Goal: Task Accomplishment & Management: Complete application form

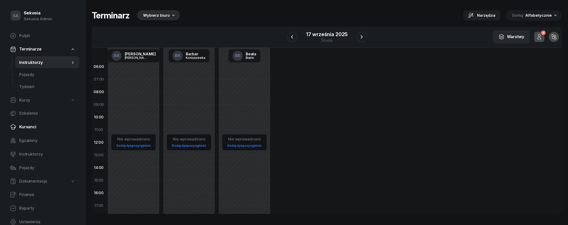
click at [43, 126] on span "Kursanci" at bounding box center [47, 127] width 56 height 7
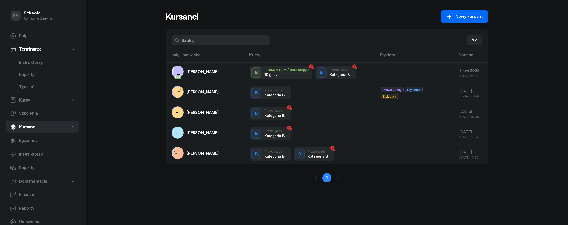
click at [464, 19] on span "Nowy kursant" at bounding box center [469, 16] width 27 height 7
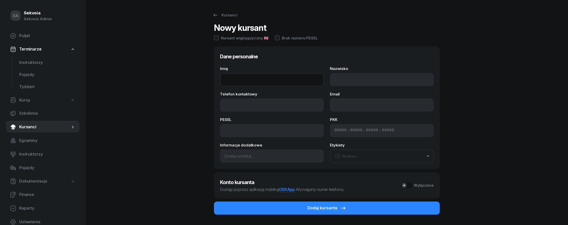
click at [283, 76] on input "Imię" at bounding box center [272, 79] width 104 height 13
type input "Abu"
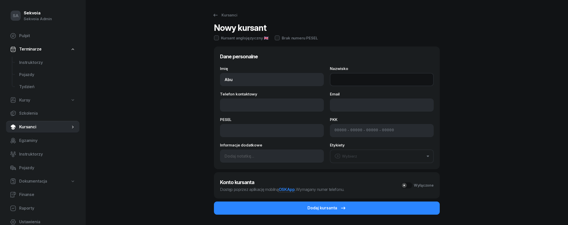
click at [347, 82] on input "Nazwisko" at bounding box center [382, 79] width 104 height 13
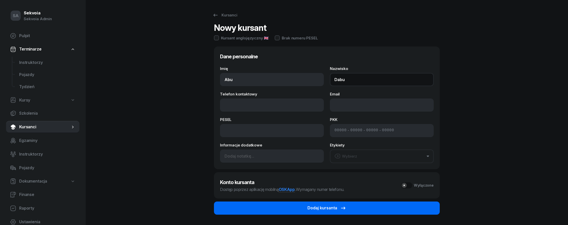
type input "Dabu"
click at [322, 205] on div "Dodaj kursanta" at bounding box center [327, 207] width 39 height 7
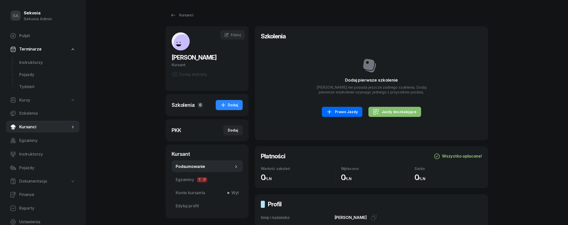
click at [339, 111] on div "Prawo Jazdy" at bounding box center [341, 112] width 31 height 6
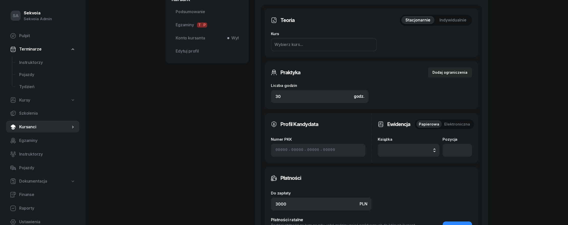
scroll to position [156, 0]
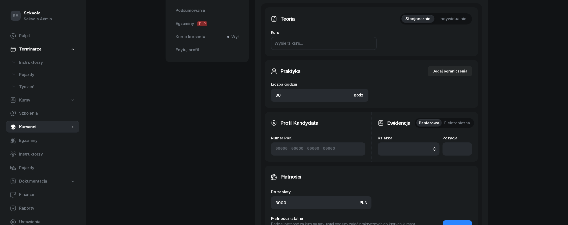
click at [413, 153] on button "button" at bounding box center [409, 148] width 62 height 13
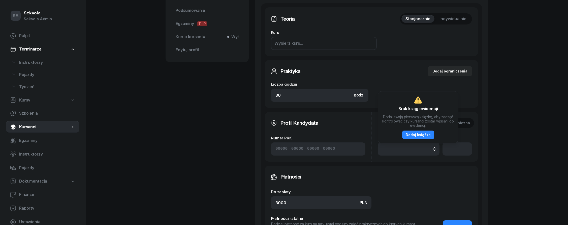
click at [508, 141] on div "SA Sekvoia Sekvoia Admin Pulpit Terminarze Instruktorzy Pojazdy Tydzień Kursy S…" at bounding box center [284, 94] width 568 height 501
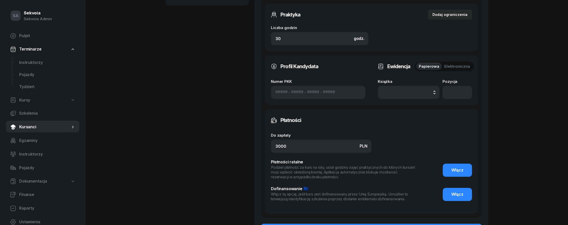
scroll to position [276, 0]
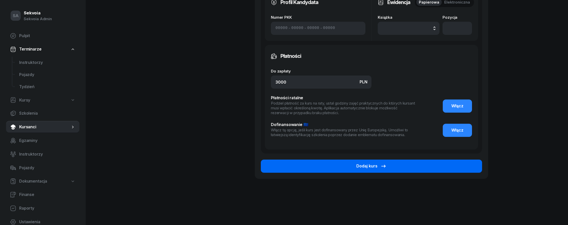
click at [445, 164] on button "Dodaj kurs" at bounding box center [371, 165] width 221 height 13
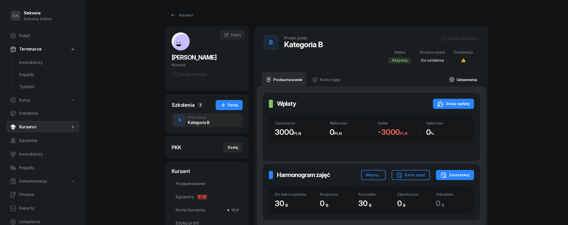
click at [454, 80] on icon at bounding box center [452, 80] width 6 height 6
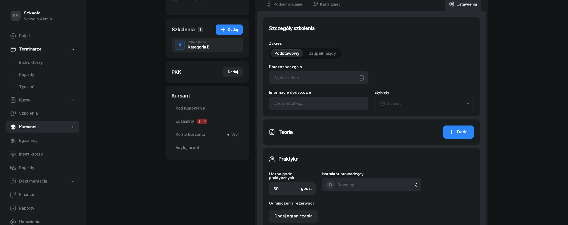
scroll to position [165, 0]
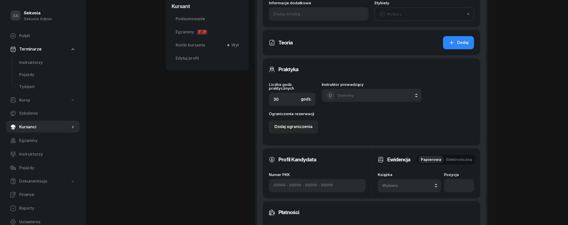
click at [406, 186] on span "Wybierz" at bounding box center [397, 185] width 30 height 7
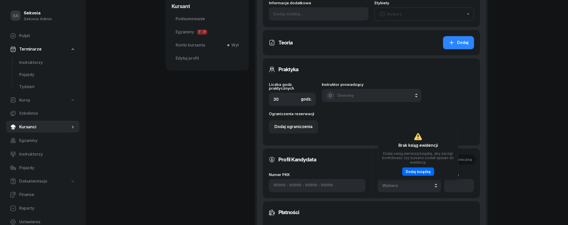
click at [419, 170] on div "Dodaj książkę" at bounding box center [418, 171] width 25 height 4
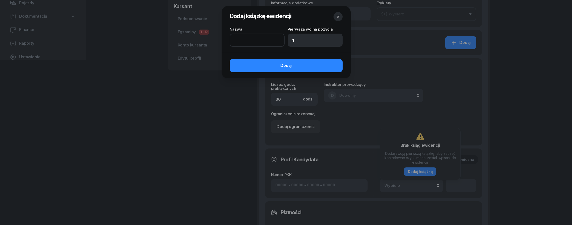
click at [253, 44] on input at bounding box center [257, 40] width 55 height 13
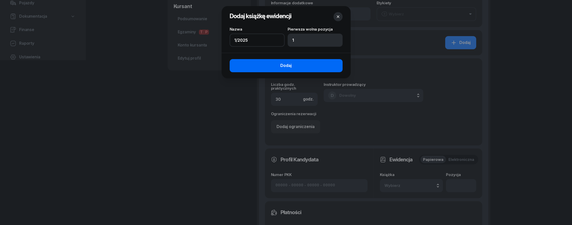
type input "1/2025"
click at [295, 71] on button "Dodaj" at bounding box center [286, 65] width 113 height 13
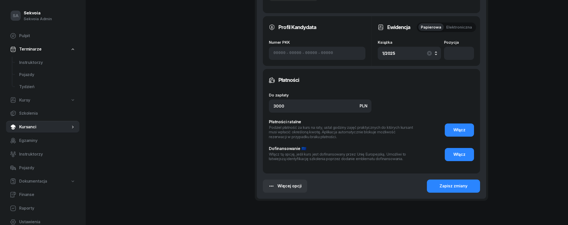
scroll to position [303, 0]
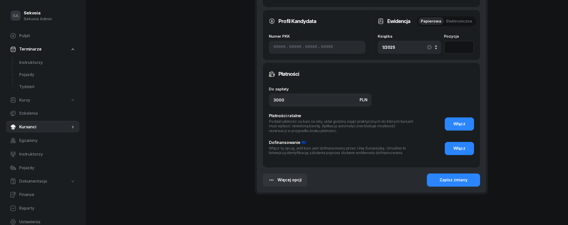
click at [460, 49] on input "number" at bounding box center [459, 47] width 30 height 13
type input "1"
click at [450, 180] on div "Zapisz zmiany" at bounding box center [454, 179] width 28 height 7
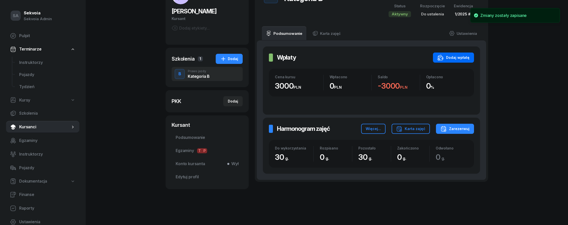
scroll to position [40, 0]
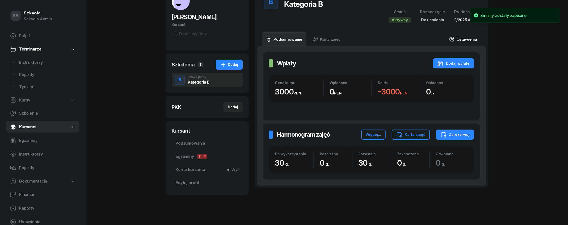
click at [459, 38] on link "Ustawienia" at bounding box center [463, 39] width 36 height 14
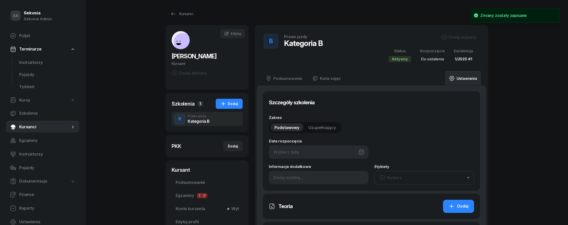
scroll to position [0, 0]
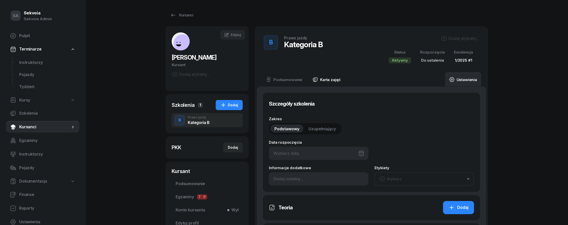
click at [320, 81] on link "Karta zajęć" at bounding box center [327, 79] width 36 height 14
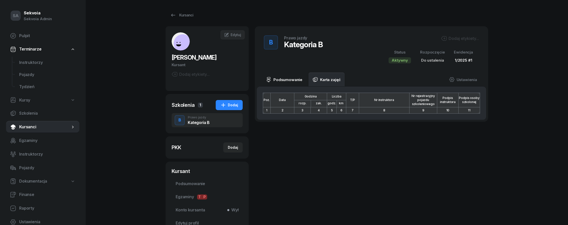
click at [291, 78] on link "Podsumowanie" at bounding box center [284, 79] width 45 height 14
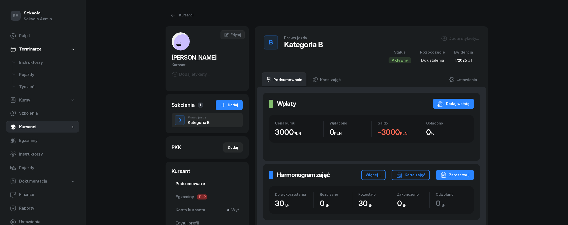
click at [191, 183] on span "Podsumowanie" at bounding box center [207, 183] width 63 height 7
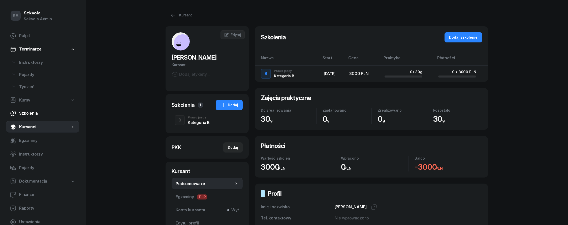
click at [24, 114] on span "Szkolenia" at bounding box center [47, 113] width 56 height 7
select select "createdAt-desc"
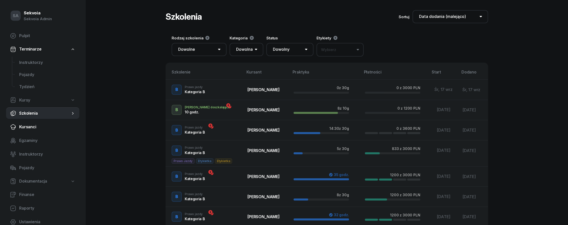
click at [40, 131] on link "Kursanci" at bounding box center [42, 127] width 73 height 12
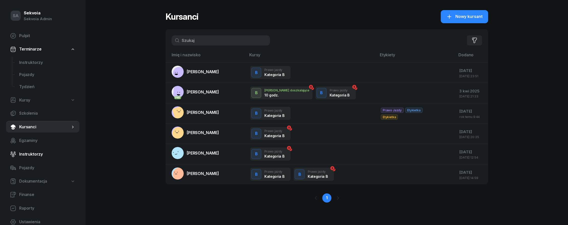
click at [37, 158] on link "Instruktorzy" at bounding box center [42, 154] width 73 height 12
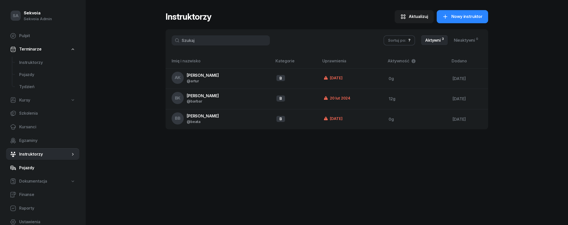
click at [38, 168] on span "Pojazdy" at bounding box center [47, 167] width 56 height 7
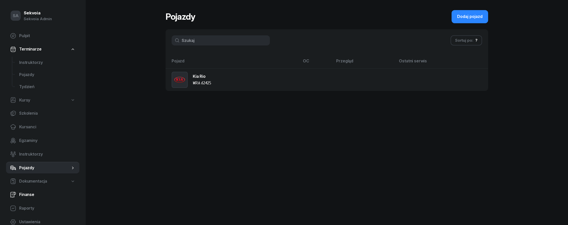
click at [38, 189] on link "Finanse" at bounding box center [42, 194] width 73 height 12
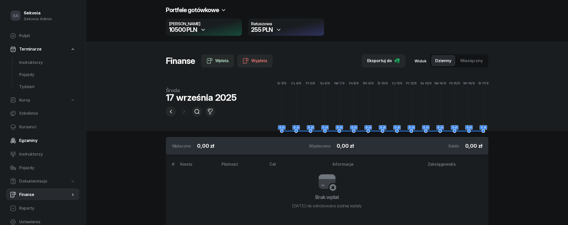
click at [34, 136] on link "Egzaminy" at bounding box center [42, 140] width 73 height 12
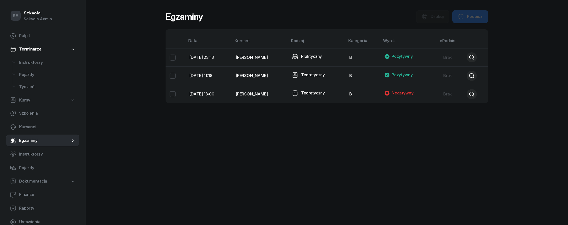
click at [34, 119] on nav "Pulpit Terminarze Instruktorzy Pojazdy Tydzień Kursy Szkolenia Kursanci Egzamin…" at bounding box center [42, 129] width 73 height 198
click at [36, 111] on span "Szkolenia" at bounding box center [47, 113] width 56 height 7
select select "createdAt-desc"
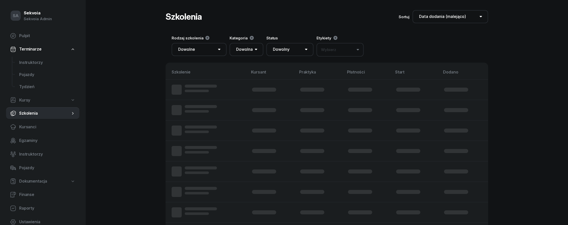
click at [33, 102] on link "Kursy" at bounding box center [42, 100] width 73 height 12
select select
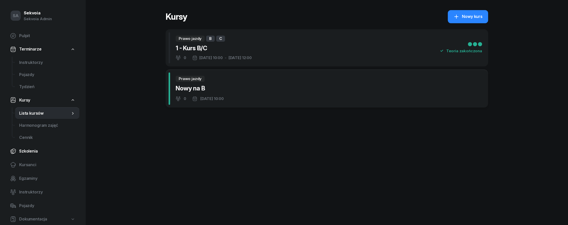
click at [36, 152] on span "Szkolenia" at bounding box center [47, 151] width 56 height 7
select select "createdAt-desc"
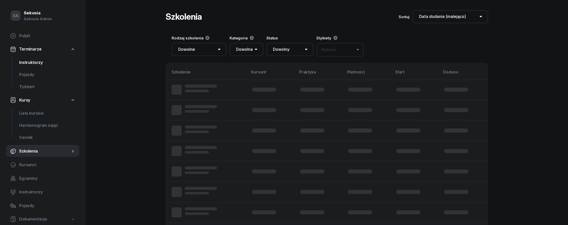
click at [37, 67] on link "Instruktorzy" at bounding box center [47, 62] width 64 height 12
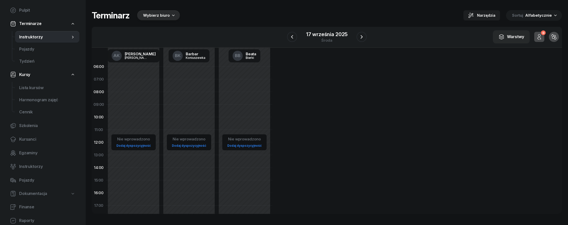
scroll to position [46, 0]
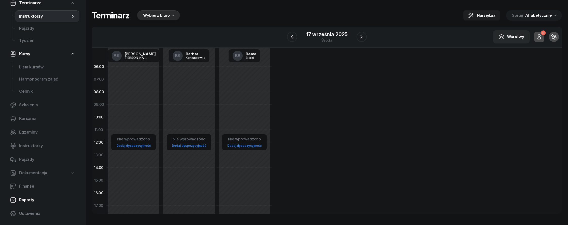
click at [40, 199] on span "Raporty" at bounding box center [47, 199] width 56 height 7
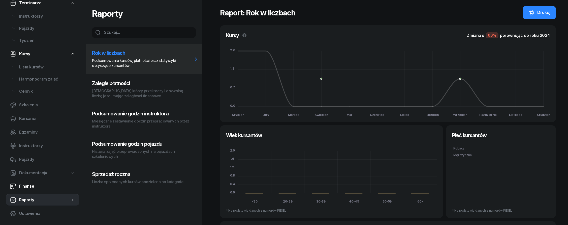
click at [44, 185] on span "Finanse" at bounding box center [47, 186] width 56 height 7
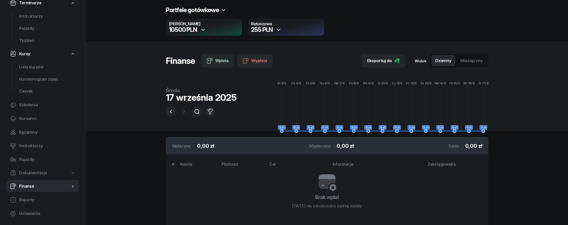
click at [206, 29] on div "10500 PLN" at bounding box center [204, 30] width 70 height 6
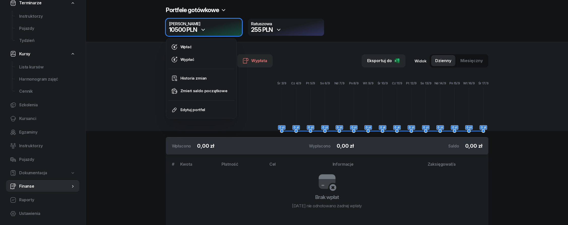
click at [216, 28] on div "10500 PLN" at bounding box center [204, 30] width 70 height 6
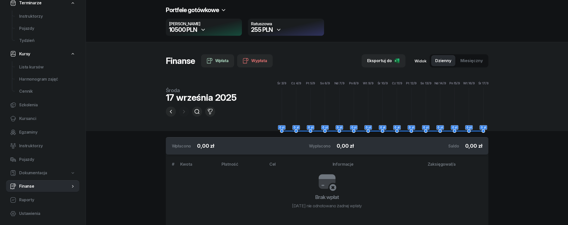
click at [283, 28] on div "255 PLN" at bounding box center [286, 30] width 70 height 6
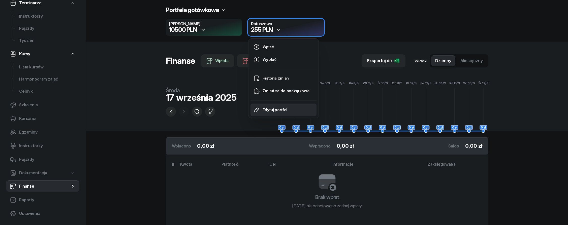
click at [284, 112] on div "Edytuj portfel" at bounding box center [275, 109] width 25 height 7
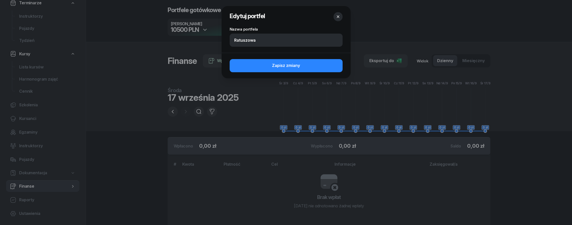
click at [339, 14] on icon "button" at bounding box center [338, 16] width 5 height 5
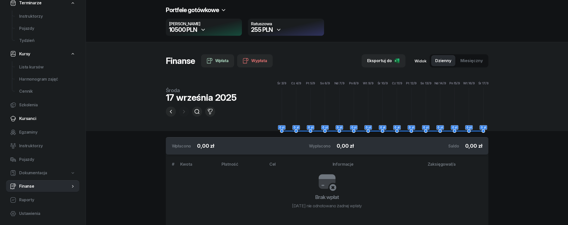
click at [37, 121] on span "Kursanci" at bounding box center [47, 118] width 56 height 7
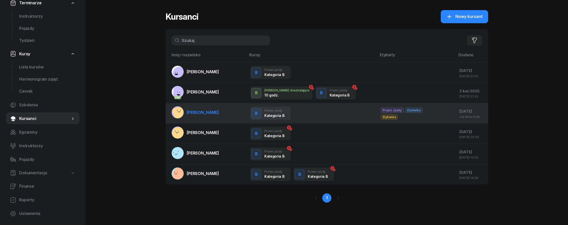
click at [225, 112] on td "[PERSON_NAME]" at bounding box center [206, 113] width 81 height 20
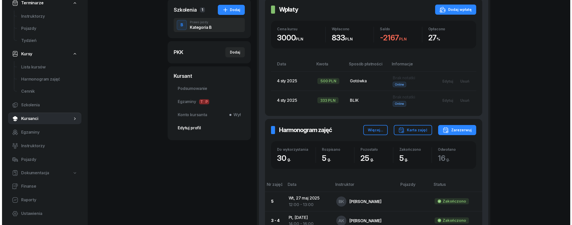
scroll to position [53, 0]
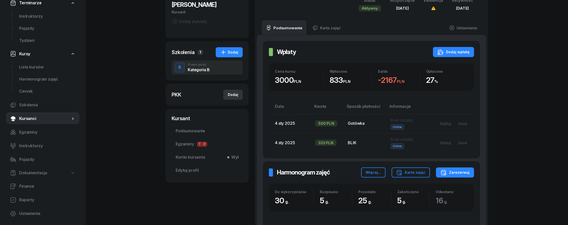
click at [231, 94] on div "Dodaj" at bounding box center [233, 95] width 10 height 6
select select
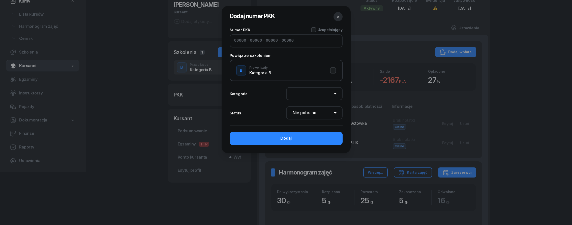
click at [242, 42] on input at bounding box center [240, 41] width 12 height 7
type input "12345"
type input "12356"
type input "14343"
type input "43434"
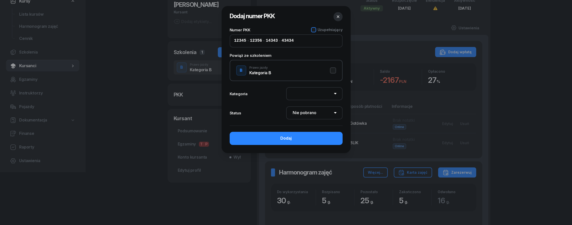
click at [326, 29] on span "Uzupełniający" at bounding box center [330, 29] width 25 height 4
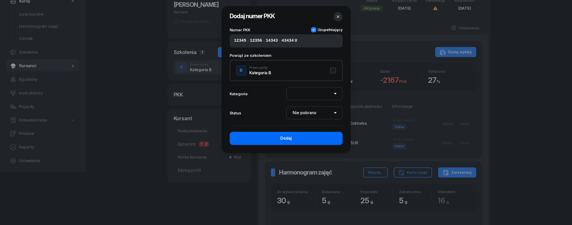
click at [305, 138] on button "Dodaj" at bounding box center [286, 138] width 113 height 13
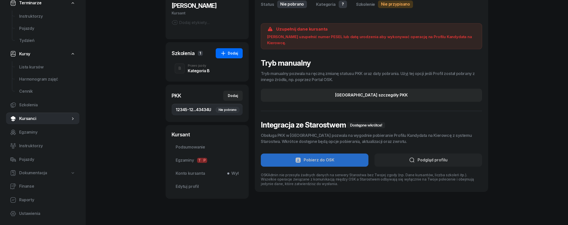
scroll to position [60, 0]
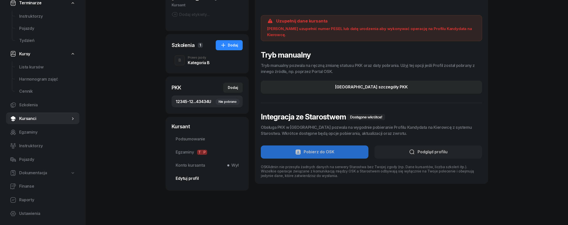
click at [203, 180] on span "Edytuj profil" at bounding box center [207, 178] width 63 height 7
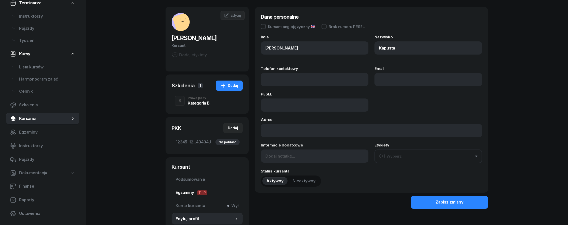
scroll to position [48, 0]
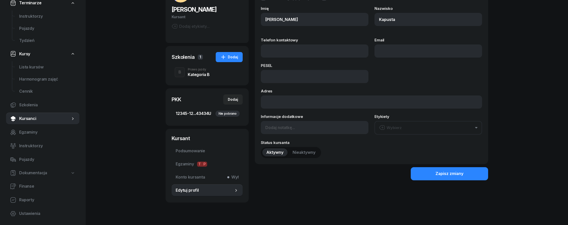
click at [209, 109] on link "12345-12...43434 U Nie pobrano" at bounding box center [207, 113] width 71 height 12
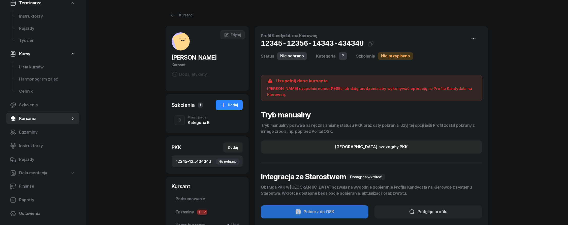
click at [474, 38] on icon "button" at bounding box center [474, 39] width 6 height 6
click at [357, 112] on h1 "Tryb manualny" at bounding box center [371, 114] width 221 height 9
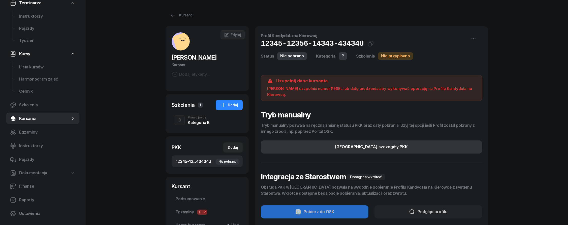
click at [362, 143] on div "[GEOGRAPHIC_DATA] szczegóły PKK" at bounding box center [371, 146] width 73 height 7
select select
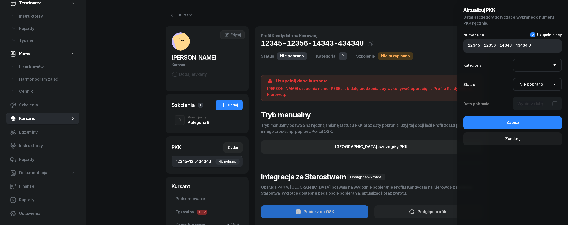
click at [555, 32] on div "Aktualizuj PKK Ustal szczegóły dotyczące wybranego numeru PKK ręcznie. Numer PK…" at bounding box center [513, 75] width 99 height 139
click at [553, 35] on span "Uzupełniający" at bounding box center [549, 35] width 25 height 4
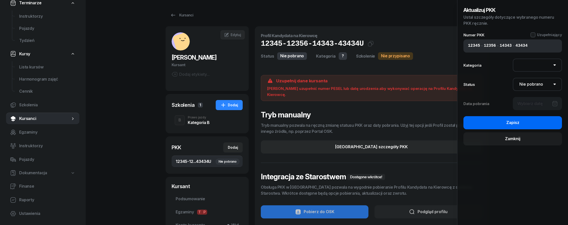
click at [526, 117] on button "Zapisz" at bounding box center [513, 122] width 99 height 13
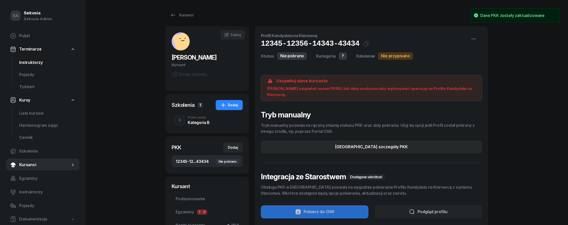
click at [41, 65] on span "Instruktorzy" at bounding box center [47, 62] width 56 height 7
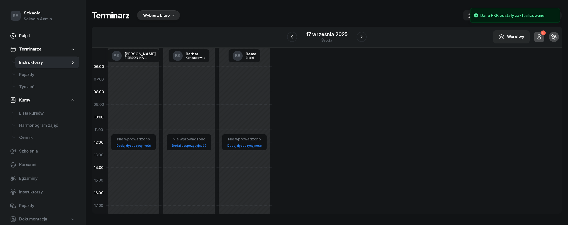
click at [43, 35] on span "Pulpit" at bounding box center [47, 36] width 56 height 7
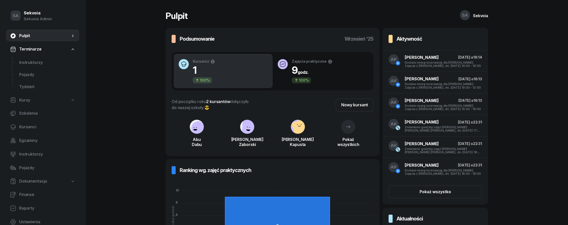
click at [45, 52] on link "Terminarze" at bounding box center [42, 49] width 73 height 12
click at [50, 110] on link "Instruktorzy" at bounding box center [42, 116] width 73 height 12
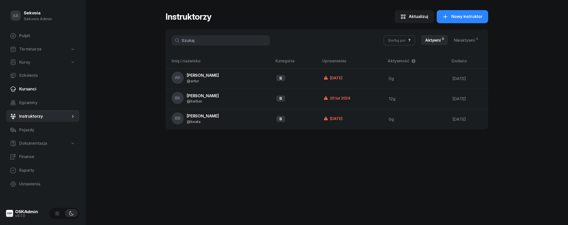
click at [46, 89] on span "Kursanci" at bounding box center [47, 89] width 56 height 7
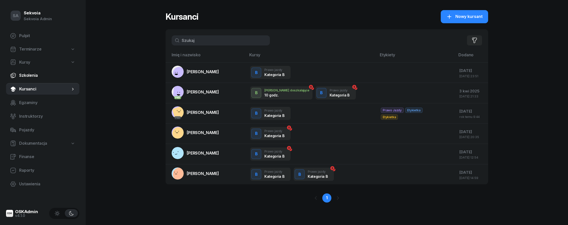
click at [43, 80] on link "Szkolenia" at bounding box center [42, 75] width 73 height 12
select select "createdAt-desc"
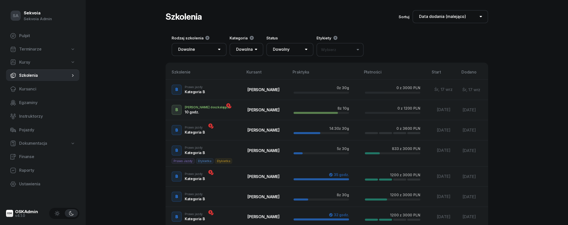
click at [33, 59] on link "Kursy" at bounding box center [42, 62] width 73 height 12
select select
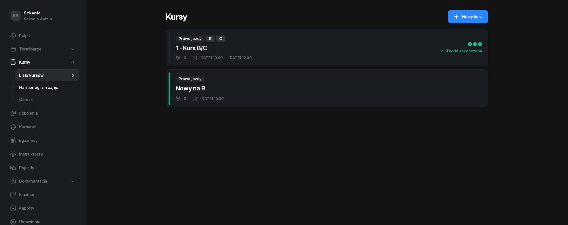
click at [46, 86] on span "Harmonogram zajęć" at bounding box center [47, 87] width 56 height 7
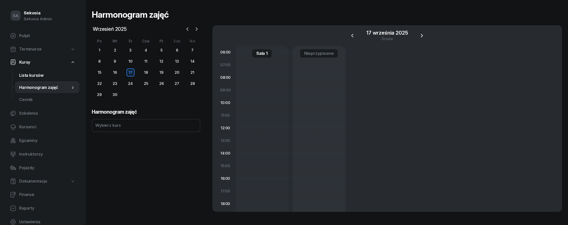
click at [42, 76] on span "Lista kursów" at bounding box center [47, 75] width 56 height 7
select select
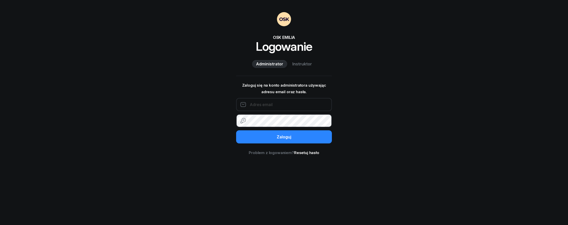
click at [255, 102] on input "email" at bounding box center [284, 104] width 96 height 13
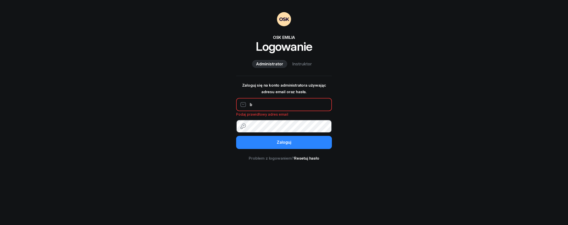
type input "[EMAIL_ADDRESS][DOMAIN_NAME]"
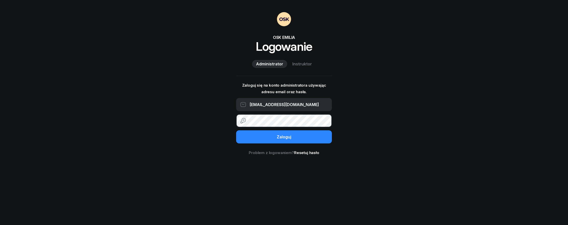
click at [236, 130] on button "Zaloguj" at bounding box center [284, 136] width 96 height 13
